Goal: Navigation & Orientation: Find specific page/section

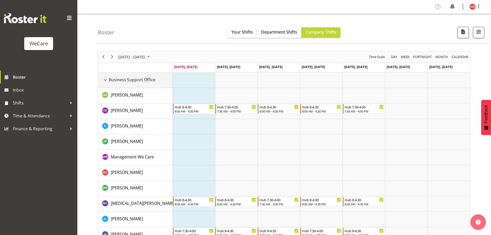
click at [104, 81] on div "Business Support Office resource" at bounding box center [105, 79] width 7 height 7
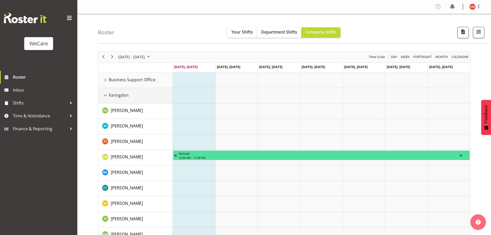
click at [104, 98] on div "Faringdon resource" at bounding box center [105, 95] width 7 height 7
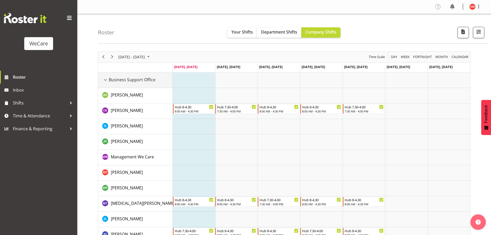
click at [106, 80] on div "Business Support Office resource" at bounding box center [105, 79] width 7 height 7
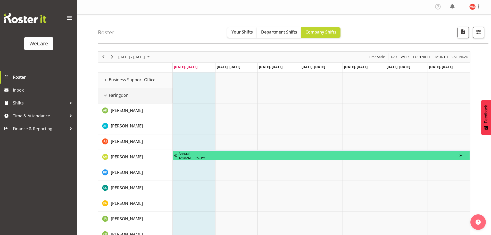
click at [105, 95] on div "Faringdon resource" at bounding box center [105, 95] width 7 height 7
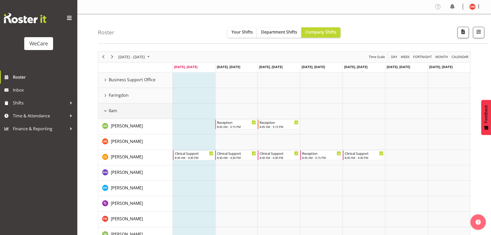
click at [107, 110] on div "Ilam resource" at bounding box center [105, 110] width 7 height 7
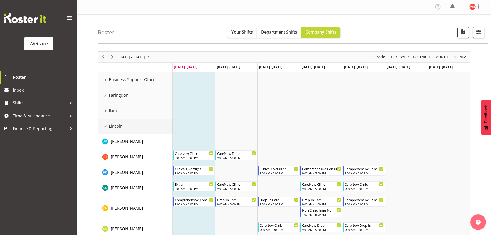
click at [105, 128] on div "Lincoln resource" at bounding box center [105, 126] width 7 height 7
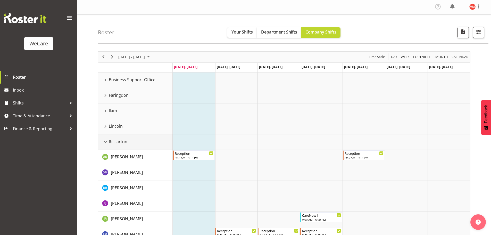
click at [106, 141] on div "Riccarton resource" at bounding box center [105, 141] width 7 height 7
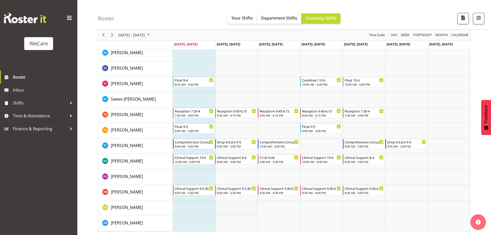
scroll to position [779, 0]
click at [222, 175] on td "Timeline Week of August 11, 2025" at bounding box center [236, 176] width 42 height 15
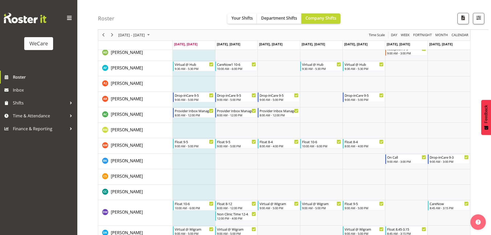
scroll to position [0, 0]
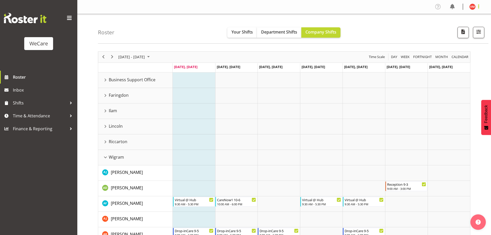
click at [479, 8] on span at bounding box center [478, 6] width 6 height 6
click at [457, 29] on link "Log Out" at bounding box center [456, 26] width 49 height 9
